Goal: Task Accomplishment & Management: Complete application form

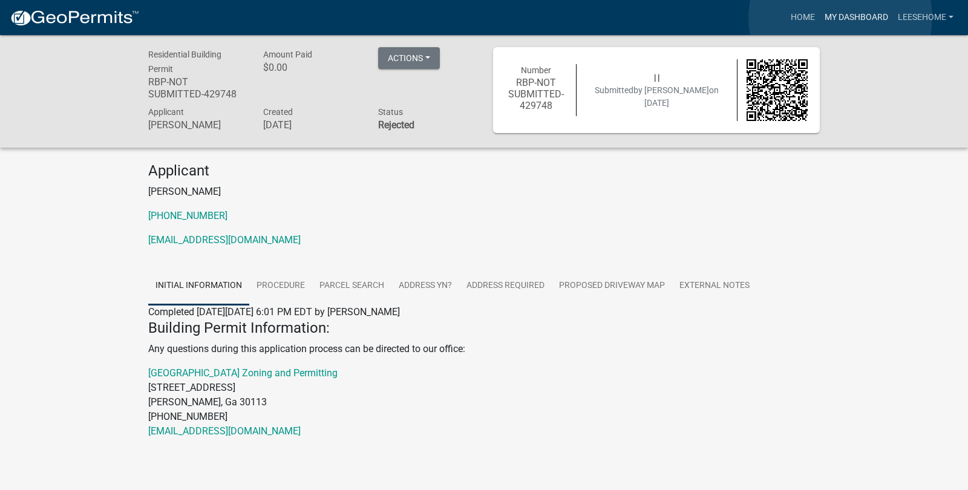
click at [840, 18] on link "My Dashboard" at bounding box center [856, 17] width 73 height 23
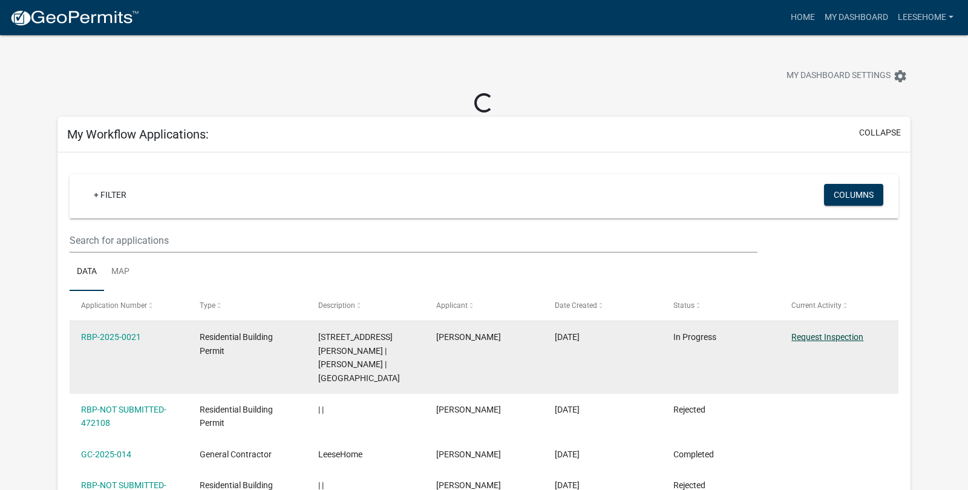
click at [854, 342] on link "Request Inspection" at bounding box center [827, 337] width 72 height 10
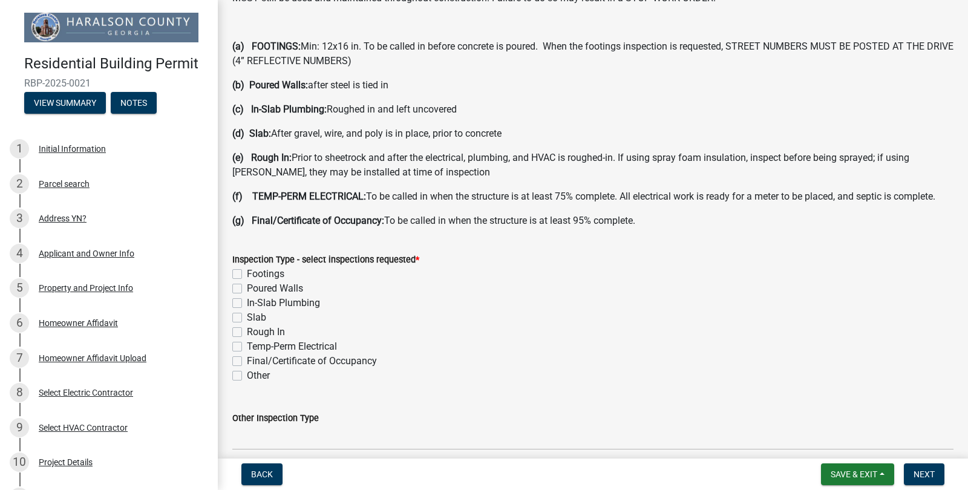
click at [247, 281] on label "Footings" at bounding box center [266, 274] width 38 height 15
click at [247, 275] on input "Footings" at bounding box center [251, 271] width 8 height 8
checkbox input "true"
checkbox input "false"
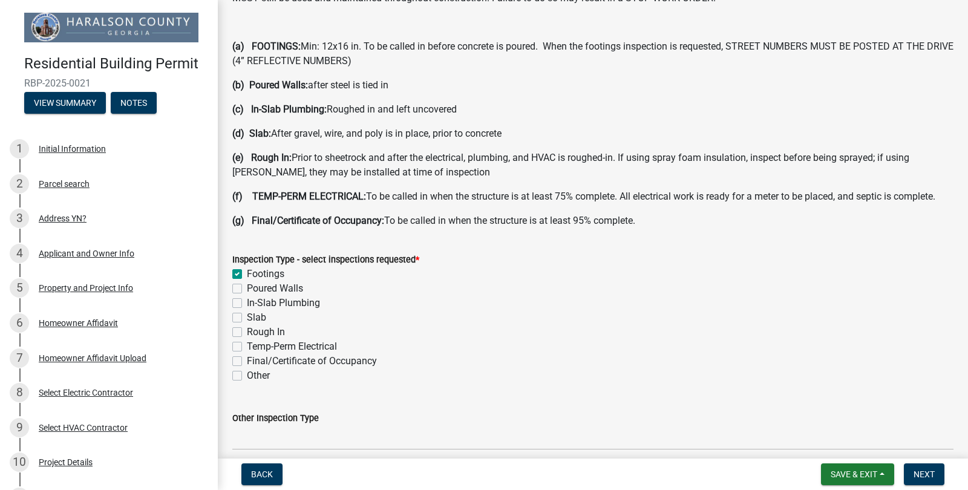
checkbox input "false"
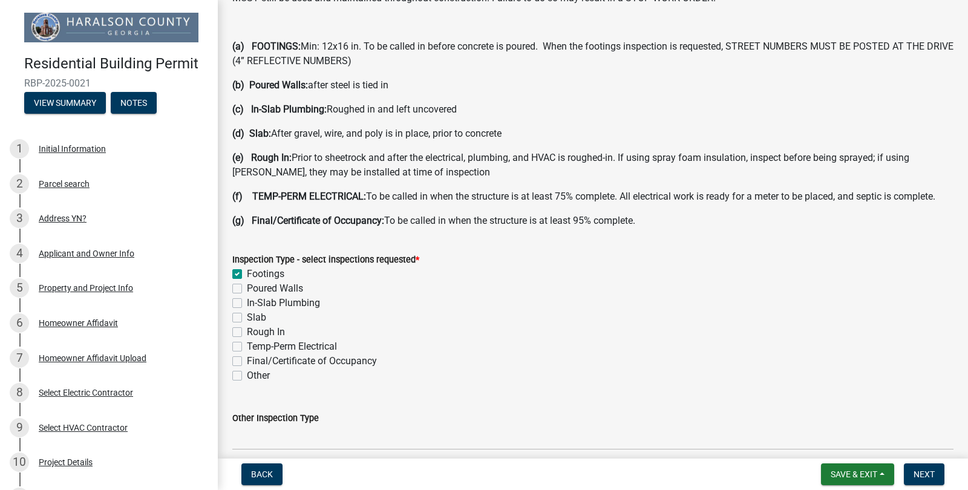
scroll to position [278, 0]
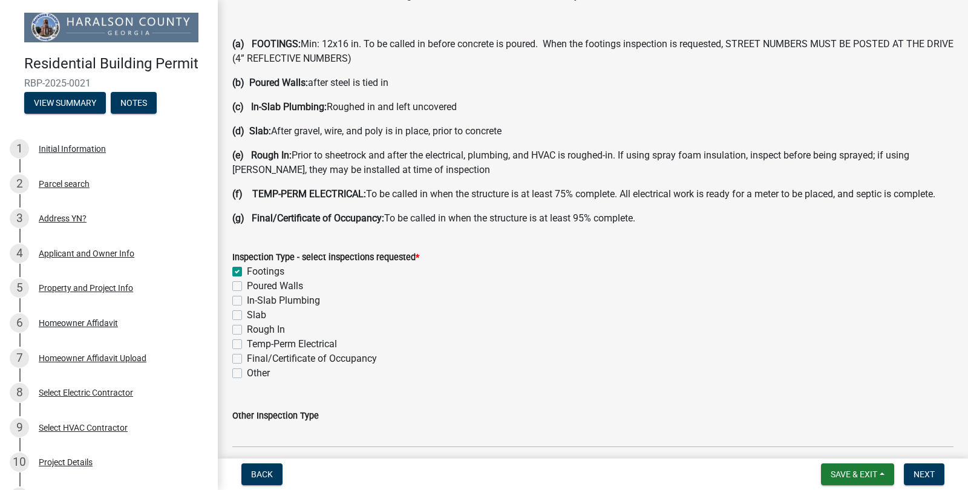
click at [247, 337] on label "Rough In" at bounding box center [266, 330] width 38 height 15
click at [247, 330] on input "Rough In" at bounding box center [251, 327] width 8 height 8
checkbox input "true"
checkbox input "false"
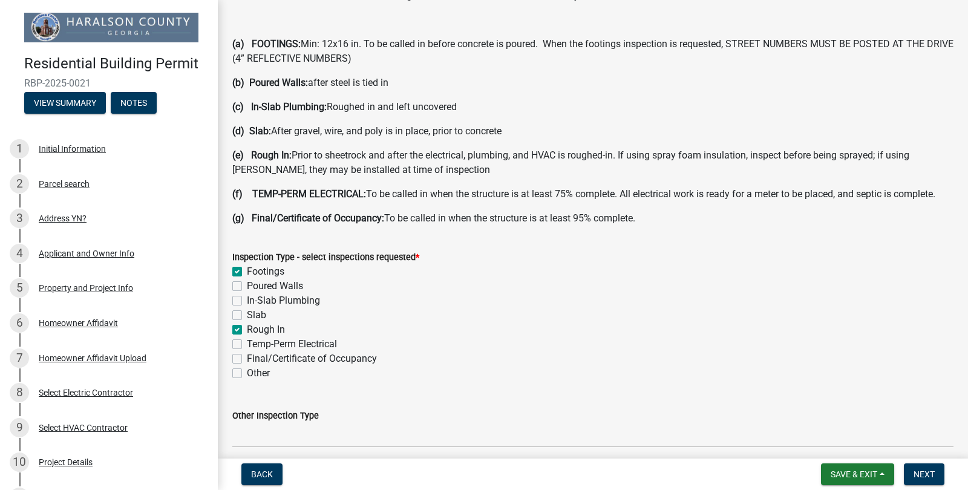
checkbox input "false"
checkbox input "true"
checkbox input "false"
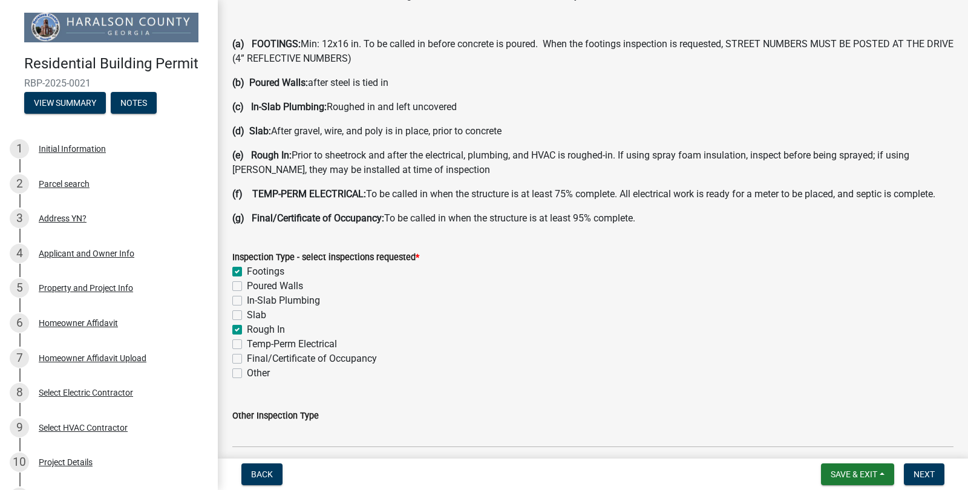
checkbox input "false"
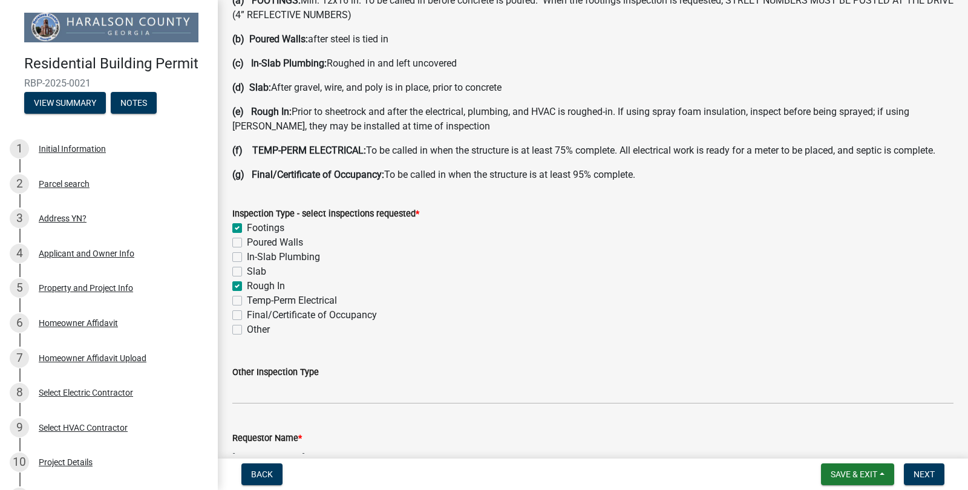
scroll to position [310, 0]
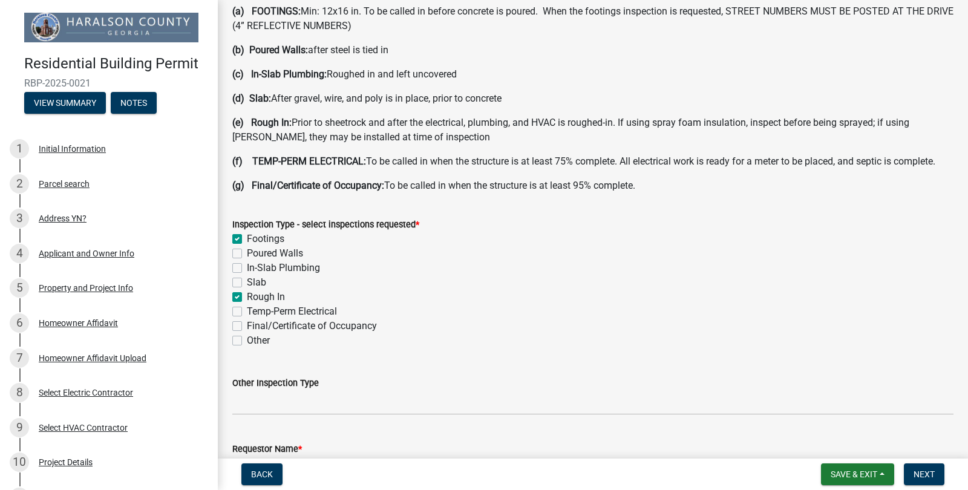
click at [247, 304] on label "Rough In" at bounding box center [266, 297] width 38 height 15
click at [247, 298] on input "Rough In" at bounding box center [251, 294] width 8 height 8
checkbox input "false"
checkbox input "true"
checkbox input "false"
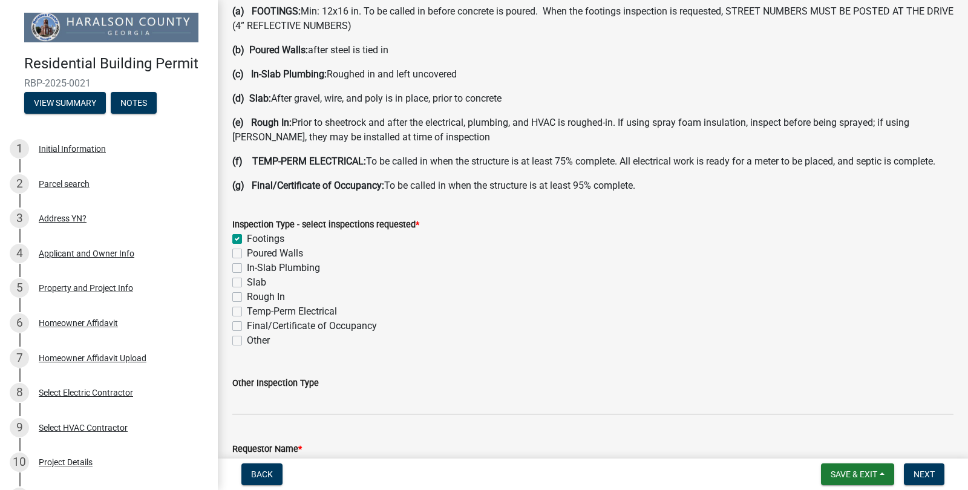
checkbox input "false"
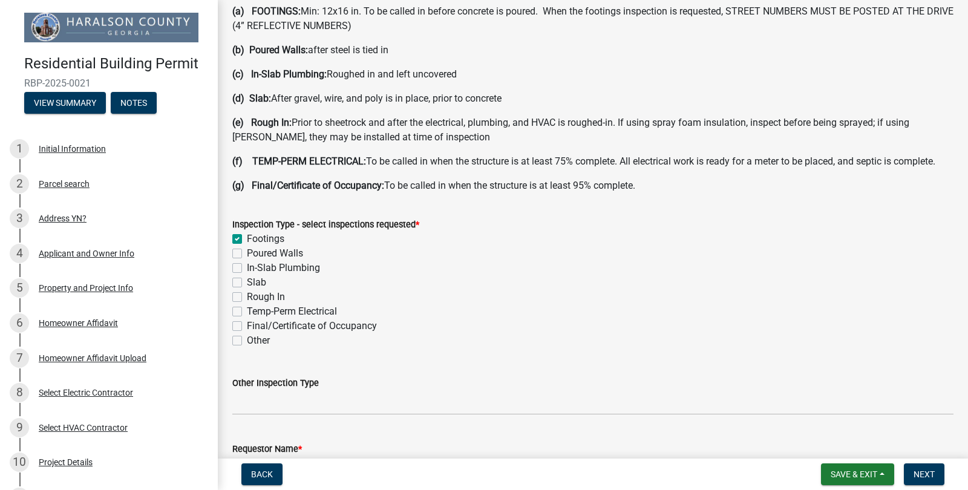
checkbox input "false"
click at [247, 275] on label "In-Slab Plumbing" at bounding box center [283, 268] width 73 height 15
click at [247, 269] on input "In-Slab Plumbing" at bounding box center [251, 265] width 8 height 8
checkbox input "true"
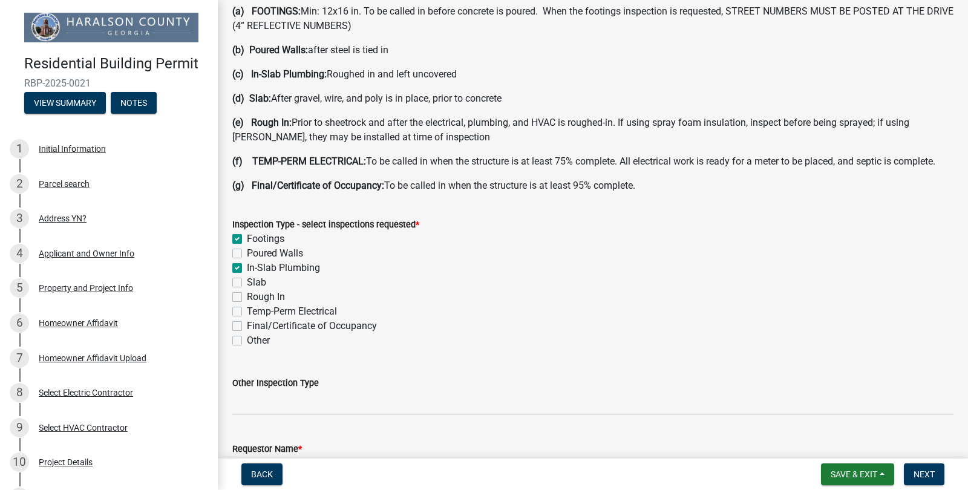
checkbox input "false"
checkbox input "true"
checkbox input "false"
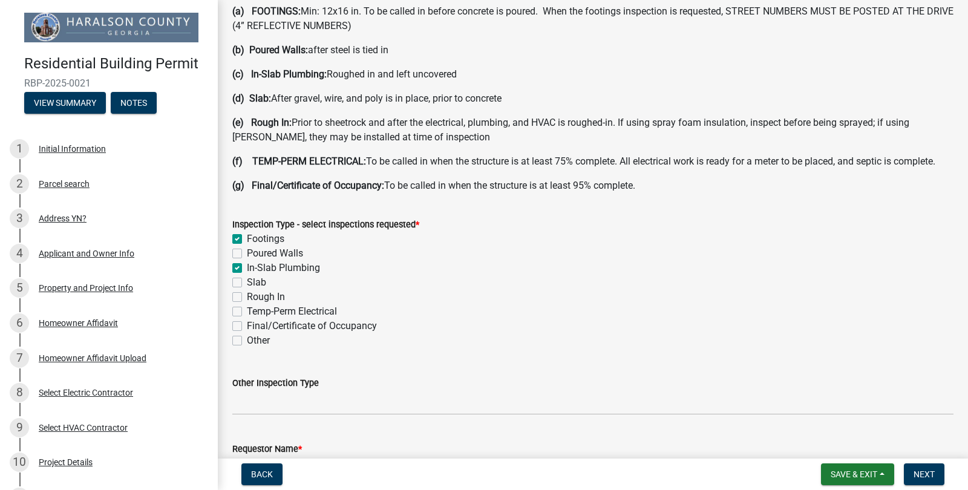
checkbox input "false"
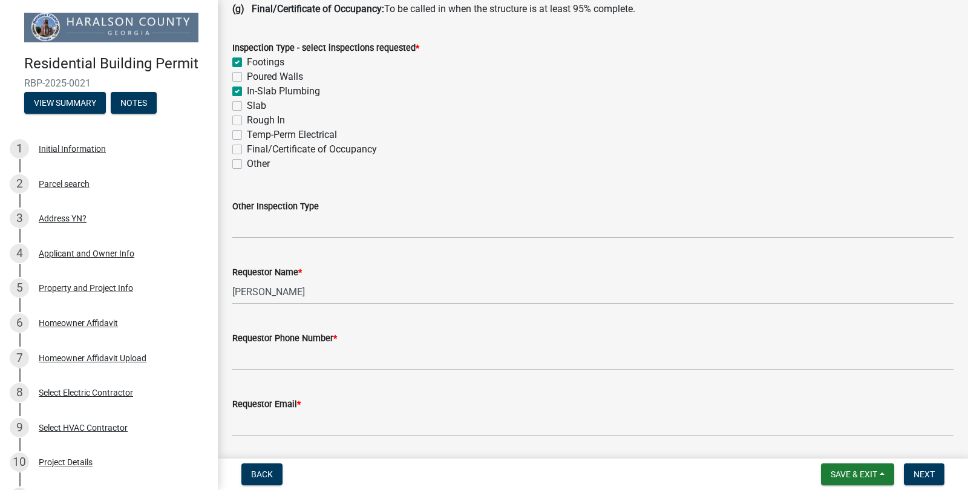
scroll to position [488, 0]
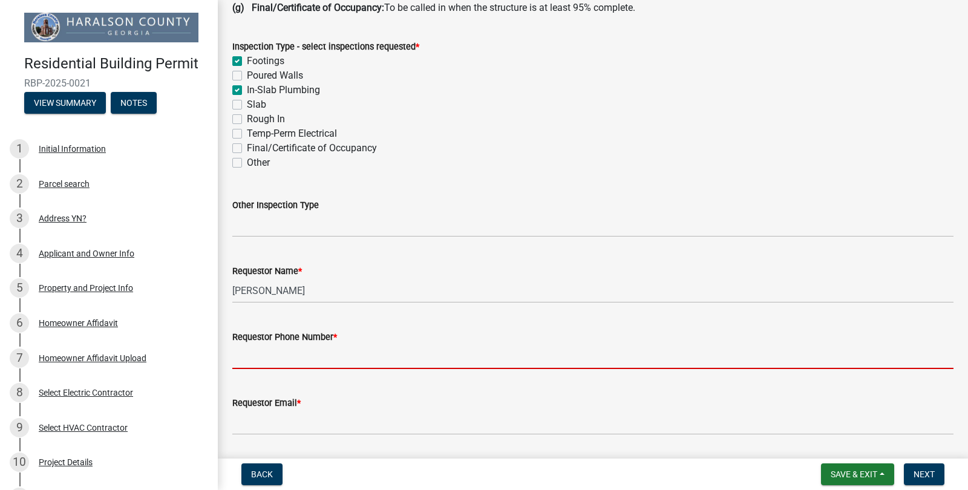
click at [277, 369] on input "Requestor Phone Number *" at bounding box center [592, 356] width 721 height 25
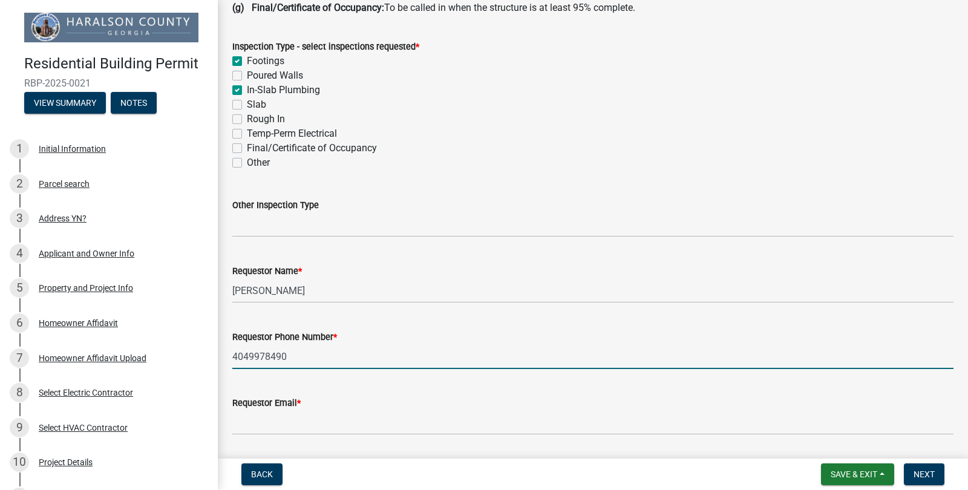
scroll to position [489, 0]
type input "4049978490"
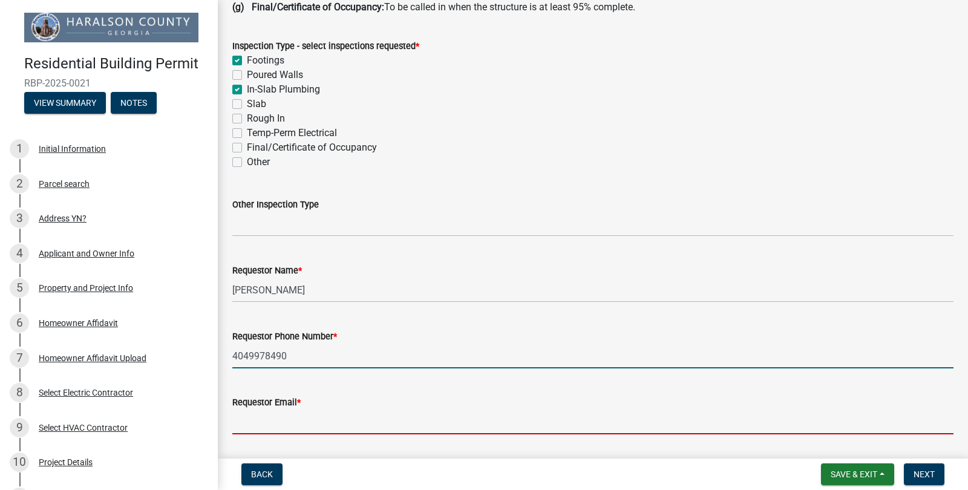
click at [274, 434] on input "Requestor Email *" at bounding box center [592, 422] width 721 height 25
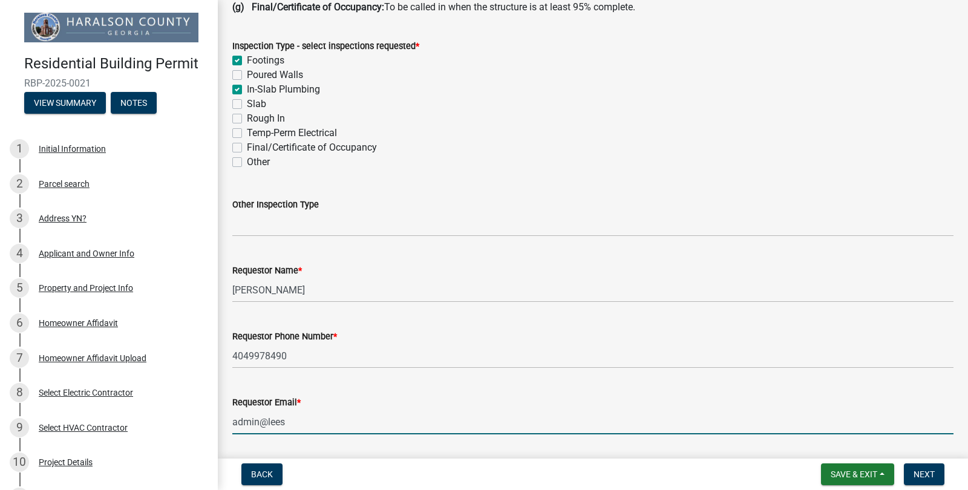
type input "admin@[PERSON_NAME]"
type input "[EMAIL_ADDRESS][DOMAIN_NAME]"
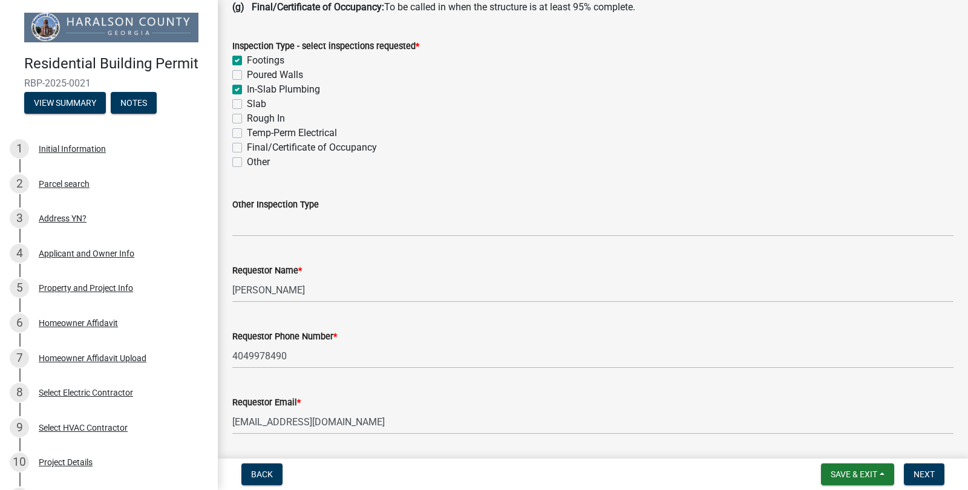
click at [404, 410] on div "Requestor Email *" at bounding box center [592, 402] width 721 height 15
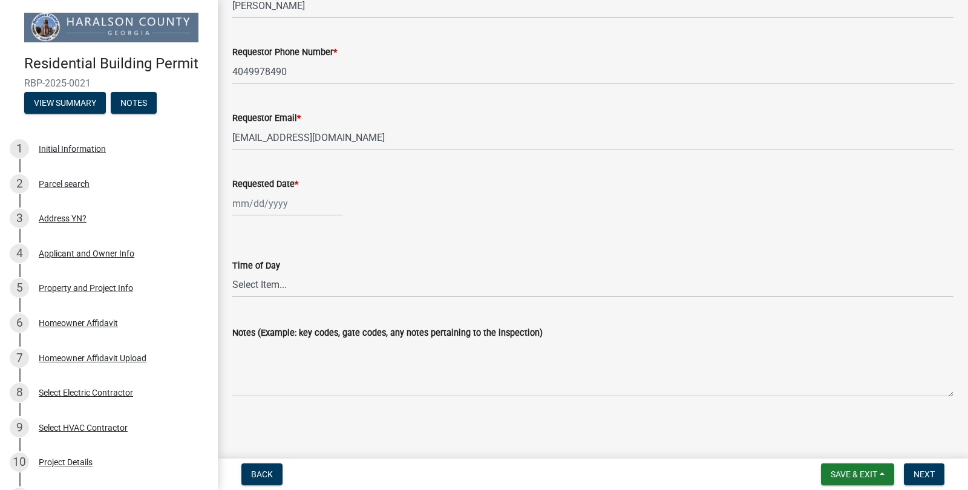
scroll to position [788, 0]
click at [238, 208] on div at bounding box center [287, 203] width 111 height 25
select select "9"
select select "2025"
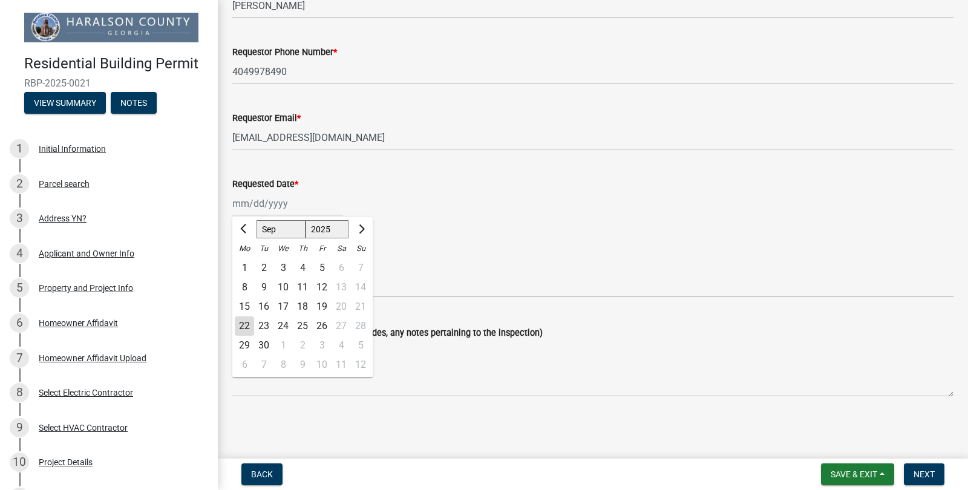
scroll to position [0, 0]
click at [267, 329] on div "23" at bounding box center [263, 325] width 19 height 19
type input "[DATE]"
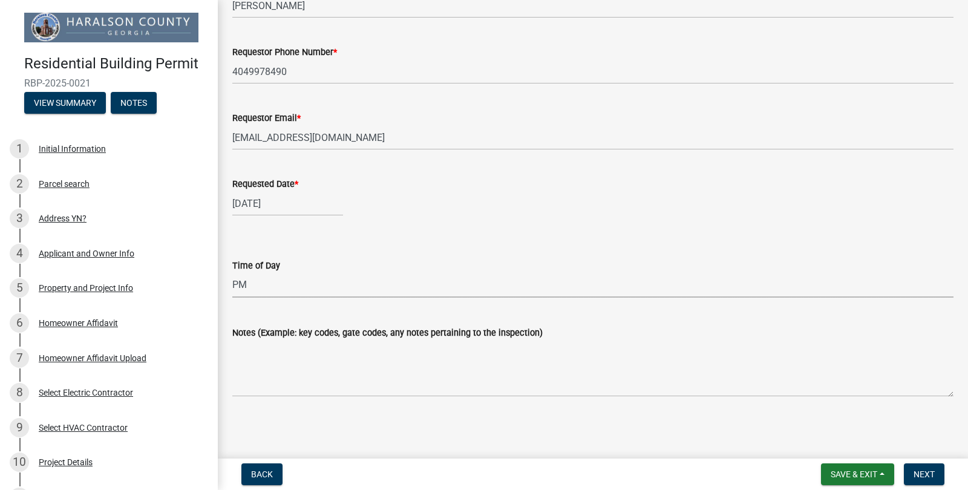
select select "fe538f25-84b2-43cb-9844-7db44ed1dd6f"
click at [922, 453] on main "Request Inspection share Share Please carefully read the following inspection i…" at bounding box center [593, 227] width 750 height 454
click at [920, 456] on div "Residential Building Permit RBP-2025-0021 View Summary Notes 1 Initial Informat…" at bounding box center [484, 245] width 968 height 490
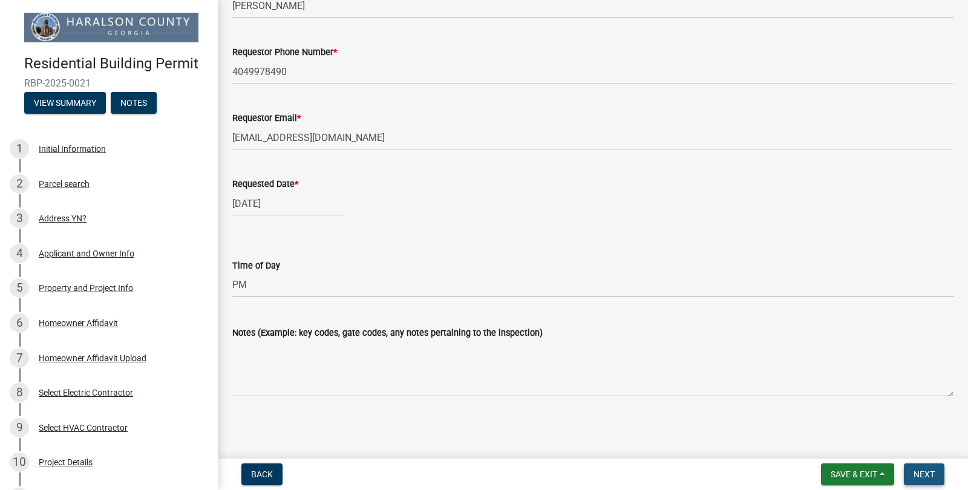
click at [925, 476] on span "Next" at bounding box center [924, 475] width 21 height 10
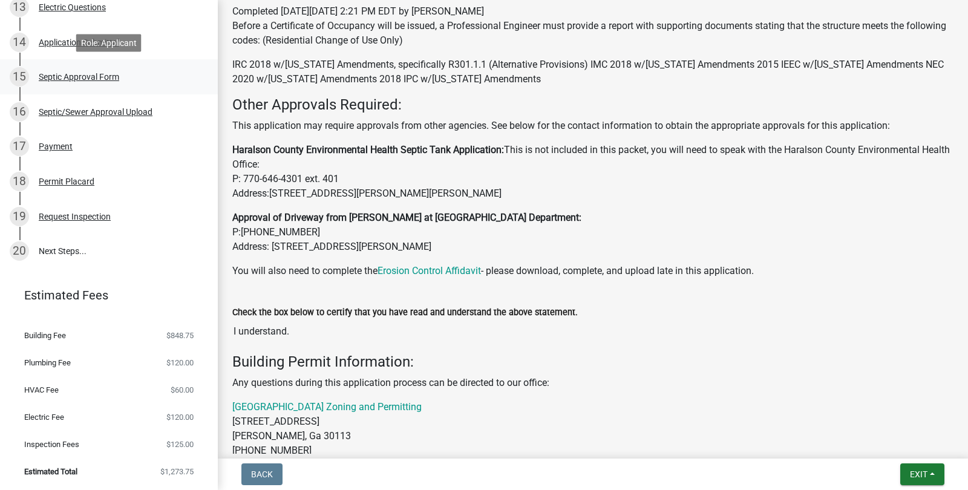
scroll to position [559, 0]
click at [120, 113] on div "Septic/Sewer Approval Upload" at bounding box center [96, 112] width 114 height 8
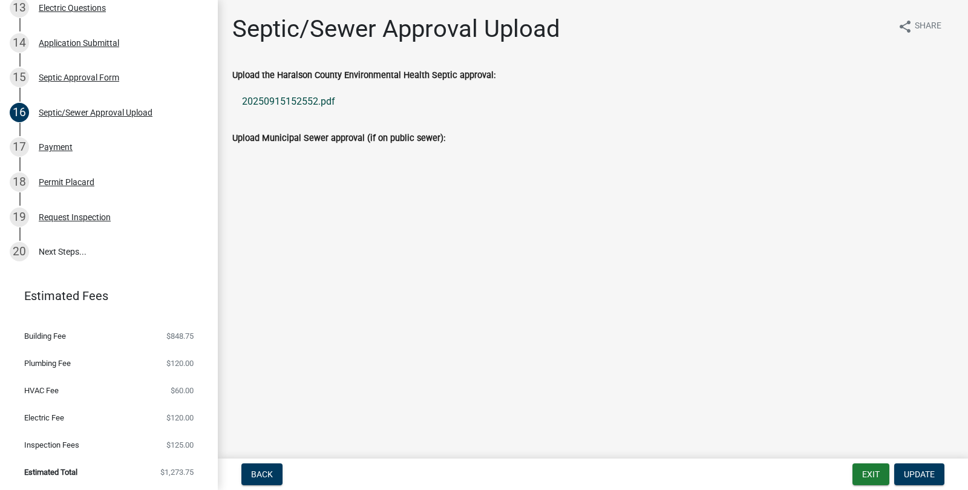
click at [300, 103] on link "20250915152552.pdf" at bounding box center [592, 101] width 721 height 29
